Goal: Information Seeking & Learning: Check status

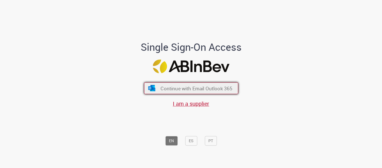
click at [173, 86] on span "Continue with Email Outlook 365" at bounding box center [197, 88] width 72 height 6
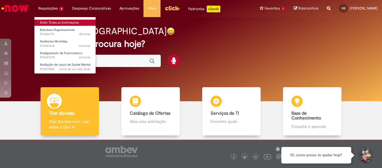
click at [66, 22] on link "Exibir Todas as Solicitações" at bounding box center [65, 23] width 62 height 6
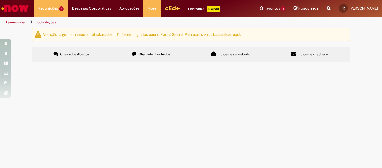
scroll to position [49, 0]
click at [0, 0] on td "Pessoal, preciso subir uma licença não remunerada para a funcionária em questão…" at bounding box center [0, 0] width 0 height 0
click at [0, 0] on span "Pessoal, preciso subir uma licença não remunerada para a funcionária em questão…" at bounding box center [0, 0] width 0 height 0
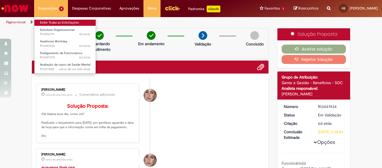
click at [55, 22] on link "Exibir Todas as Solicitações" at bounding box center [65, 23] width 62 height 6
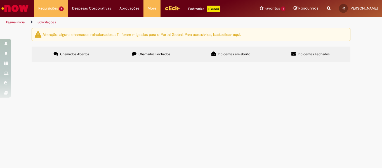
click at [159, 50] on label "Chamados Fechados" at bounding box center [151, 53] width 80 height 15
click at [0, 0] on span "pessoal, sou a nova GG do sul de minas, já tenho acesso ao RHW (OPERADOR: 10970…" at bounding box center [0, 0] width 0 height 0
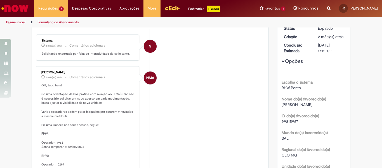
scroll to position [81, 0]
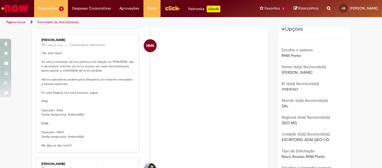
click at [56, 132] on p "Olá, tudo bem? Só uma orientação de boa prática com relação ao FPW/RHW: não é n…" at bounding box center [87, 99] width 93 height 97
copy p "10297"
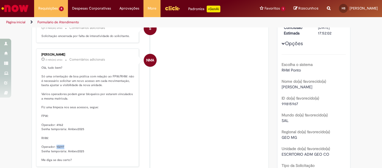
scroll to position [0, 0]
